Goal: Transaction & Acquisition: Book appointment/travel/reservation

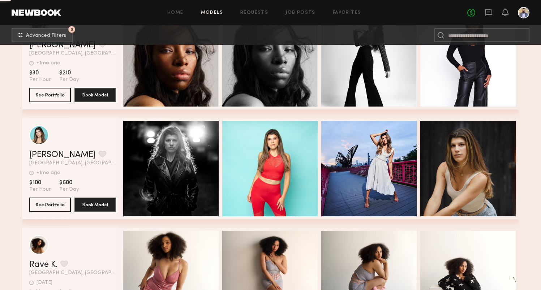
scroll to position [4912, 0]
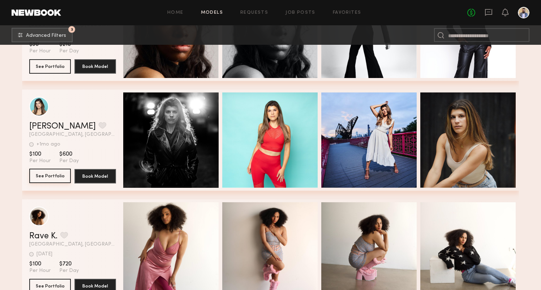
click at [60, 179] on button "See Portfolio" at bounding box center [50, 176] width 42 height 14
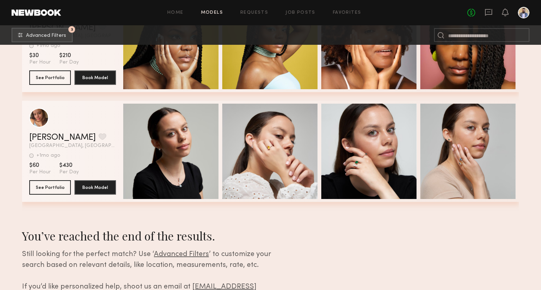
scroll to position [5309, 0]
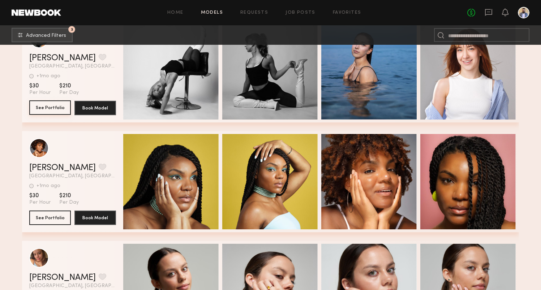
click at [57, 112] on button "See Portfolio" at bounding box center [50, 107] width 42 height 14
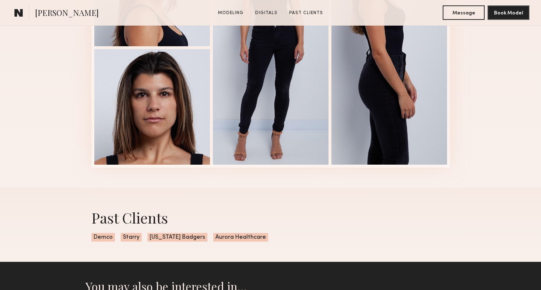
scroll to position [462, 0]
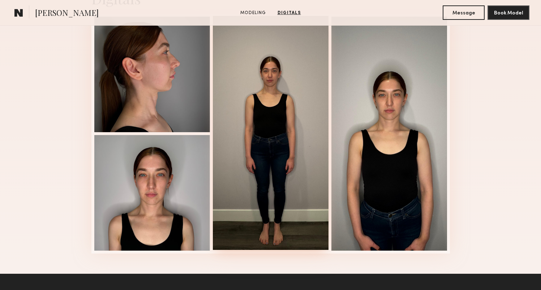
scroll to position [652, 0]
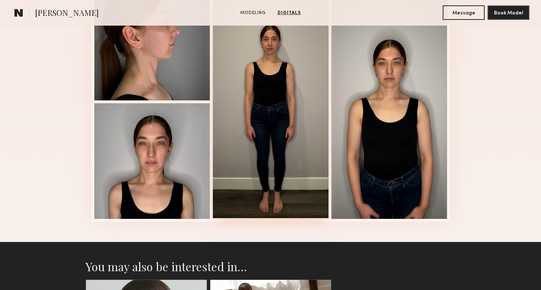
click at [267, 148] on div at bounding box center [271, 101] width 116 height 234
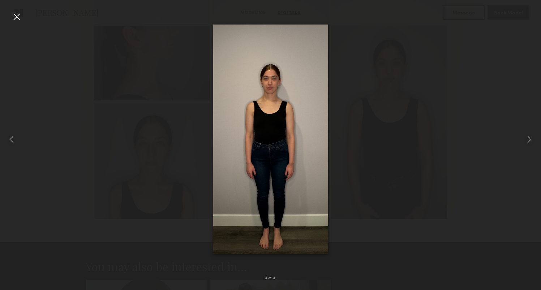
click at [267, 148] on img at bounding box center [270, 139] width 115 height 230
click at [19, 18] on div at bounding box center [17, 17] width 12 height 12
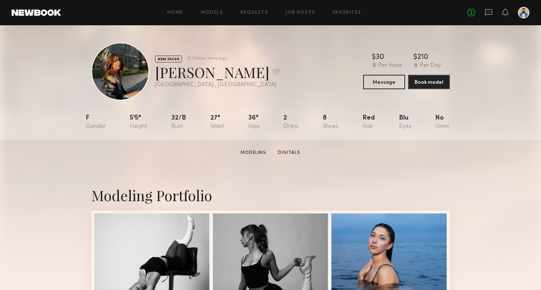
scroll to position [0, 0]
drag, startPoint x: 207, startPoint y: 77, endPoint x: 156, endPoint y: 76, distance: 51.3
click at [156, 76] on div "Kalina B. Favorite" at bounding box center [217, 72] width 125 height 19
copy div "Kalina B"
